Goal: Task Accomplishment & Management: Complete application form

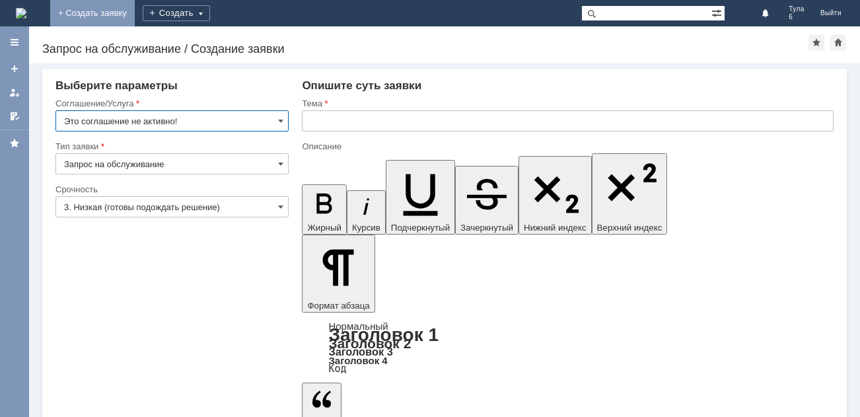
click at [135, 12] on link "+ Создать заявку" at bounding box center [92, 13] width 85 height 26
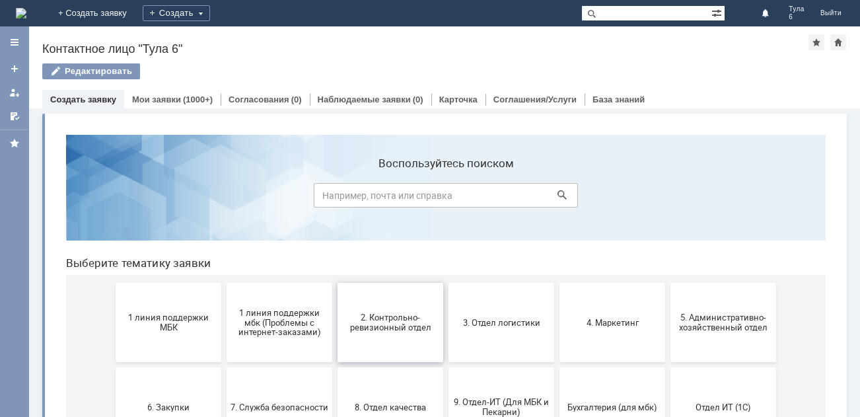
click at [372, 328] on span "2. Контрольно-ревизионный отдел" at bounding box center [391, 323] width 98 height 20
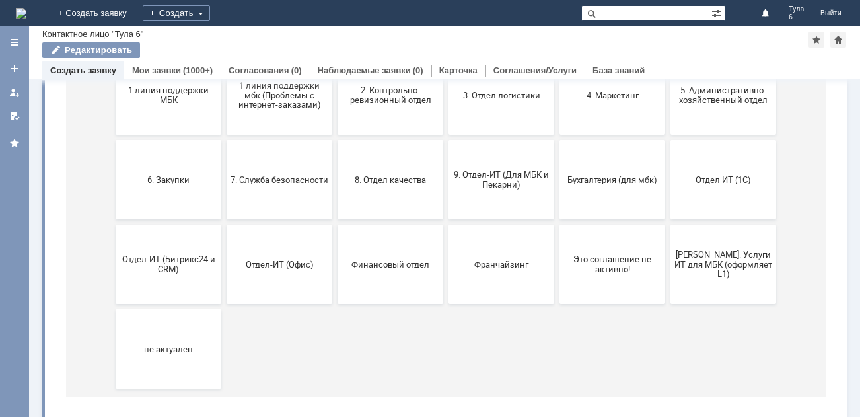
scroll to position [132, 0]
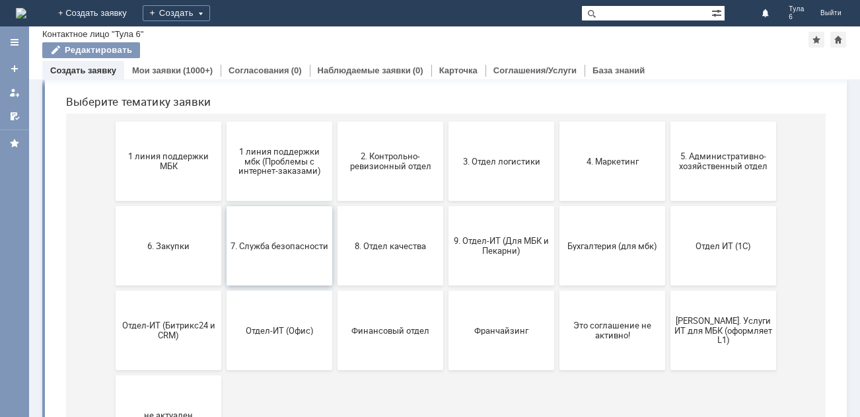
click at [264, 230] on button "7. Служба безопасности" at bounding box center [280, 245] width 106 height 79
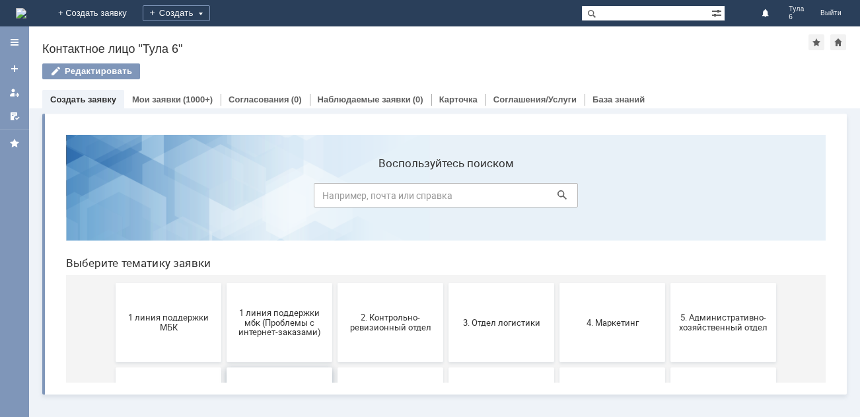
scroll to position [0, 0]
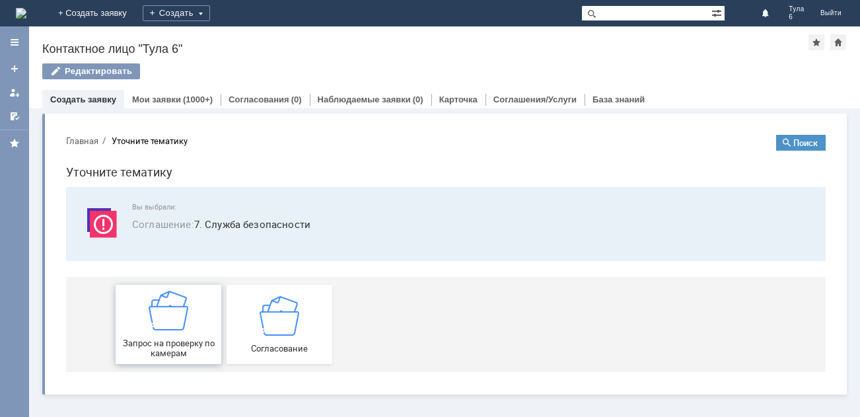
click at [165, 317] on img at bounding box center [169, 311] width 40 height 40
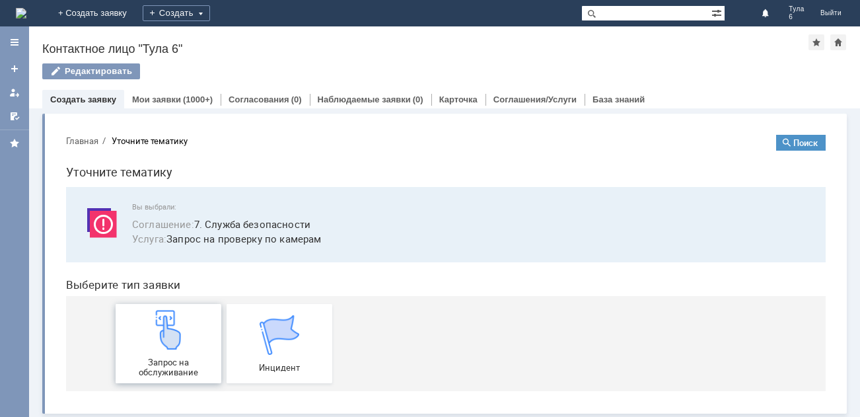
click at [166, 323] on img at bounding box center [169, 330] width 40 height 40
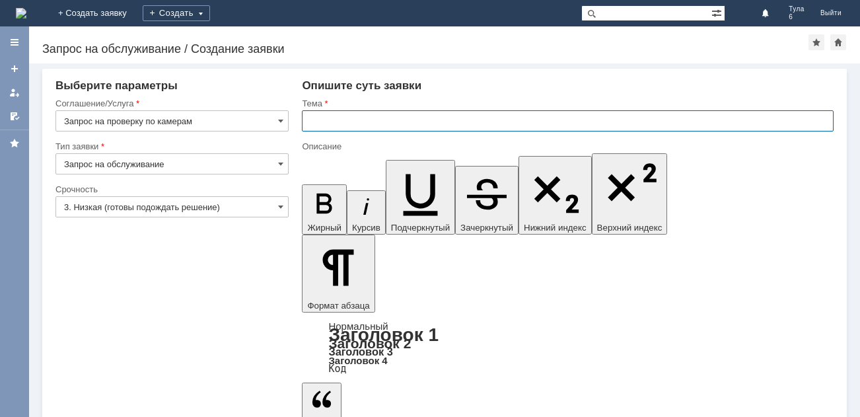
click at [378, 122] on input "text" at bounding box center [568, 120] width 532 height 21
type input "Тула 6 запрос о видео проверке"
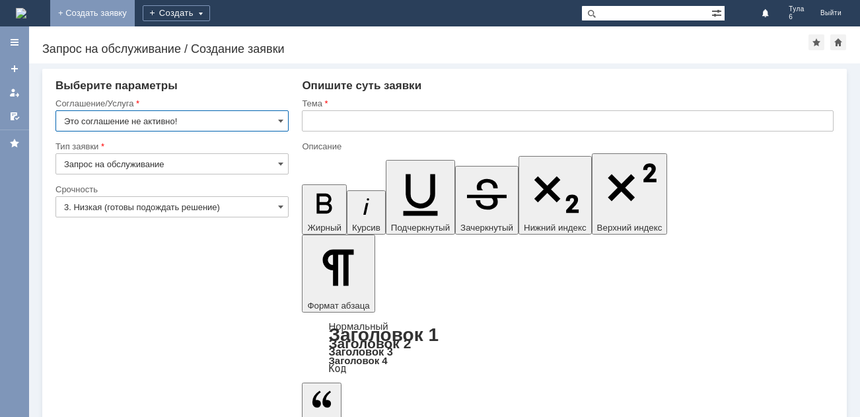
click at [135, 13] on link "+ Создать заявку" at bounding box center [92, 13] width 85 height 26
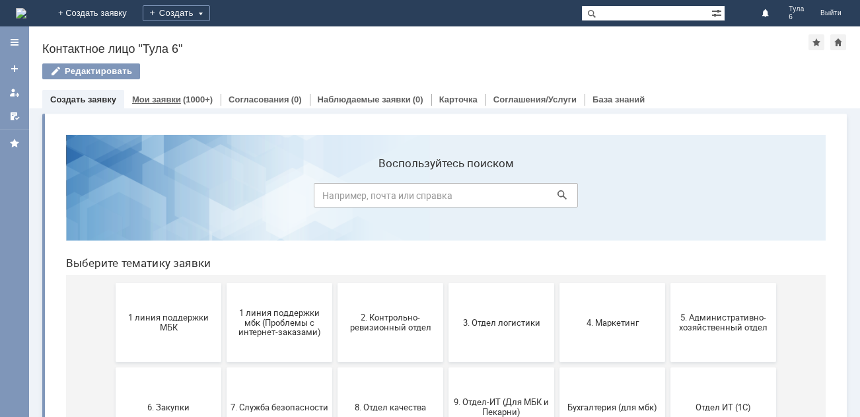
click at [151, 103] on link "Мои заявки" at bounding box center [156, 100] width 49 height 10
